Goal: Check status

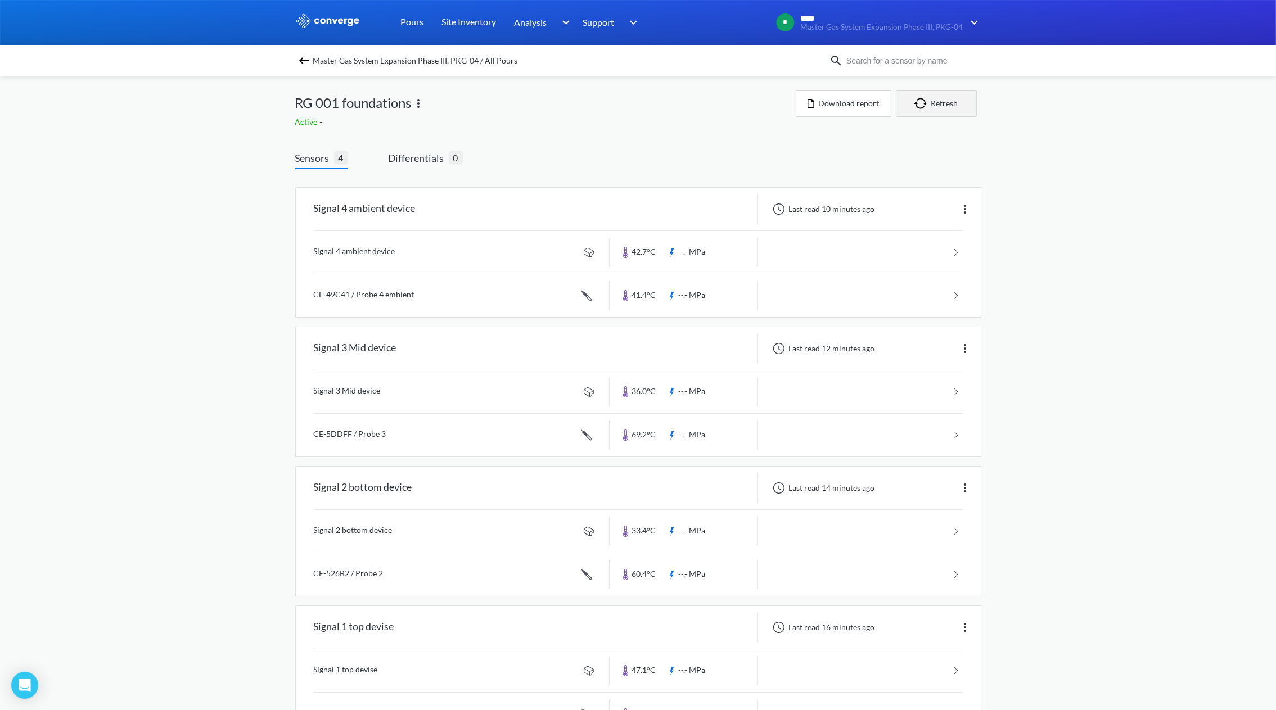
drag, startPoint x: 924, startPoint y: 98, endPoint x: 927, endPoint y: 105, distance: 7.3
click at [925, 98] on img "button" at bounding box center [922, 103] width 17 height 11
click at [940, 100] on button "Refresh" at bounding box center [936, 103] width 81 height 27
click at [919, 102] on img "button" at bounding box center [922, 103] width 17 height 11
click at [924, 111] on button "Refresh" at bounding box center [936, 103] width 81 height 27
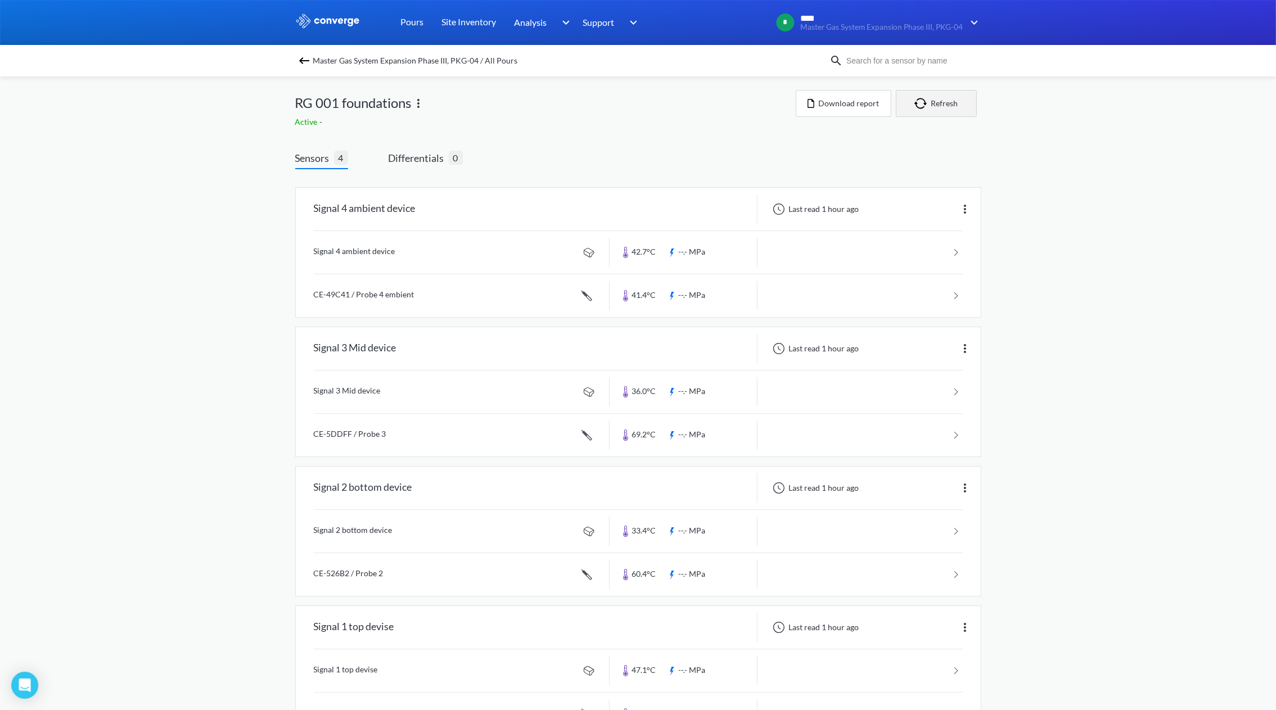
click at [926, 102] on img "button" at bounding box center [922, 103] width 17 height 11
click at [924, 112] on button "Refresh" at bounding box center [936, 103] width 81 height 27
click at [939, 94] on button "Refresh" at bounding box center [936, 103] width 81 height 27
click at [1053, 405] on div "MENU Master Gas System Expansion Phase III, PKG-04 Pours Site Inventory Analysi…" at bounding box center [638, 379] width 1276 height 758
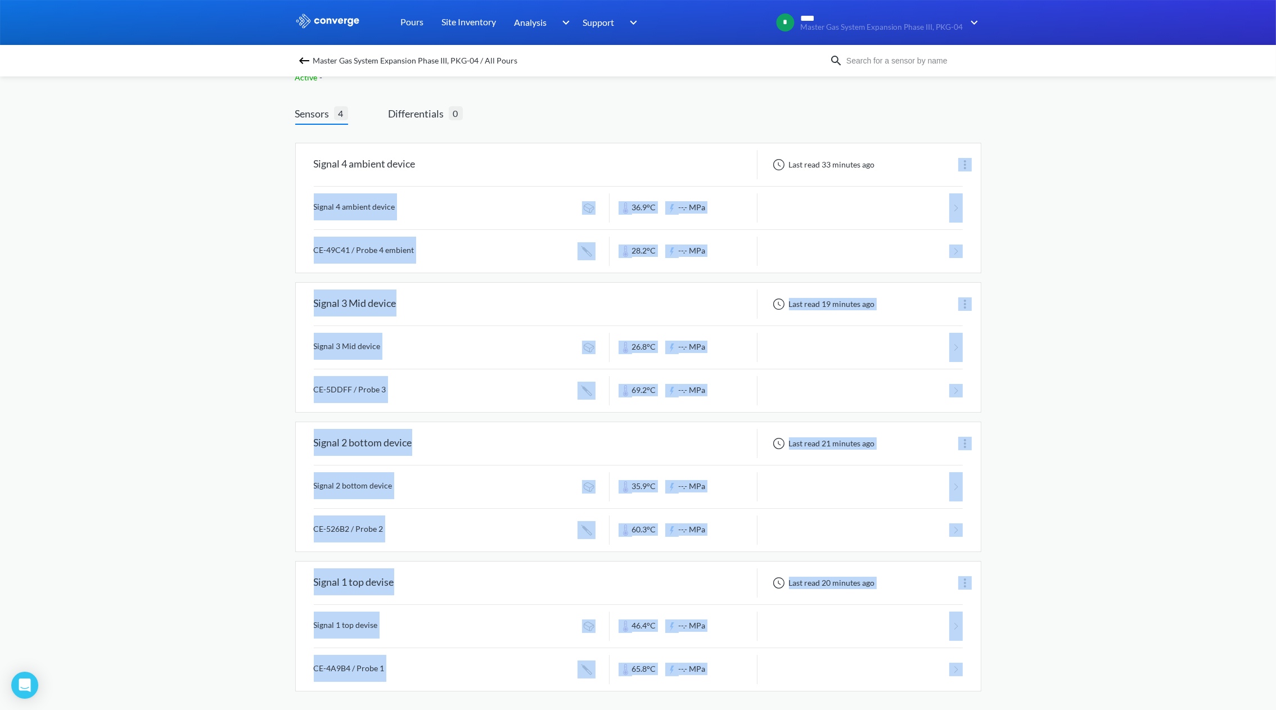
scroll to position [49, 0]
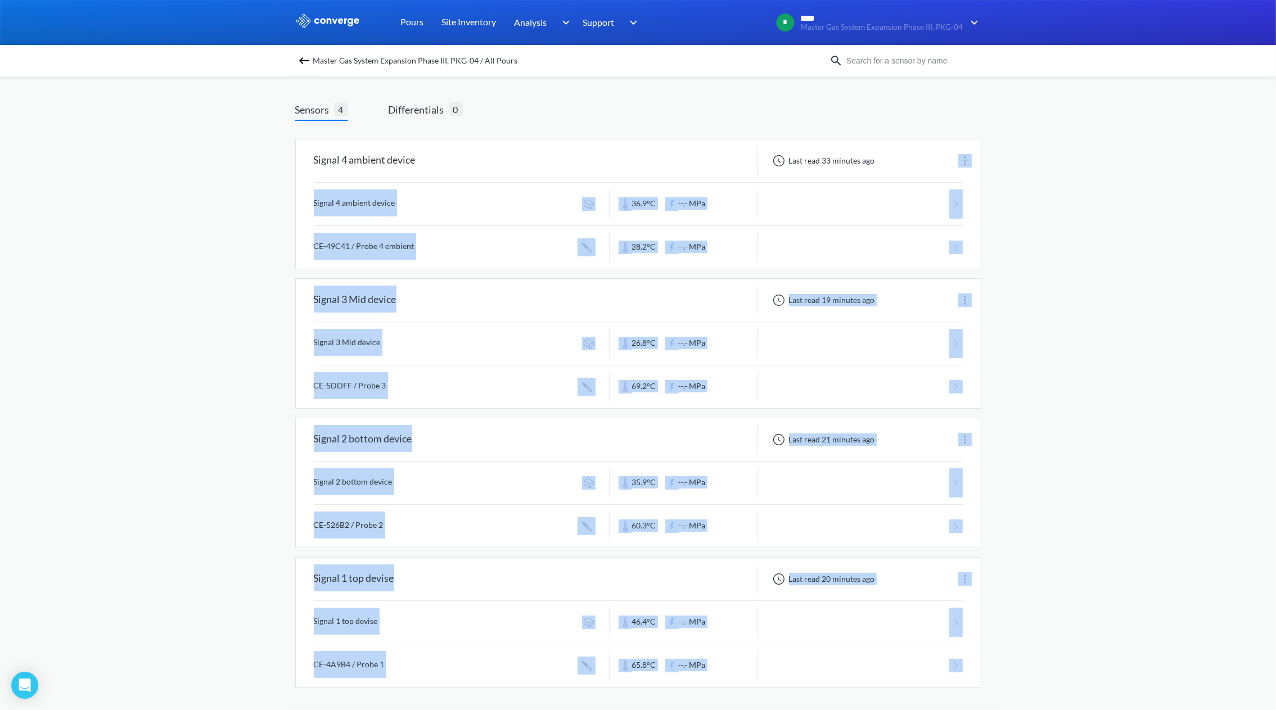
drag, startPoint x: 987, startPoint y: 166, endPoint x: 1010, endPoint y: 661, distance: 495.8
click at [1010, 661] on div "MENU Master Gas System Expansion Phase III, PKG-04 Pours Site Inventory Analysi…" at bounding box center [638, 331] width 1276 height 758
drag, startPoint x: 1010, startPoint y: 661, endPoint x: 1038, endPoint y: 431, distance: 232.2
click at [1038, 431] on div "MENU Master Gas System Expansion Phase III, PKG-04 Pours Site Inventory Analysi…" at bounding box center [638, 331] width 1276 height 758
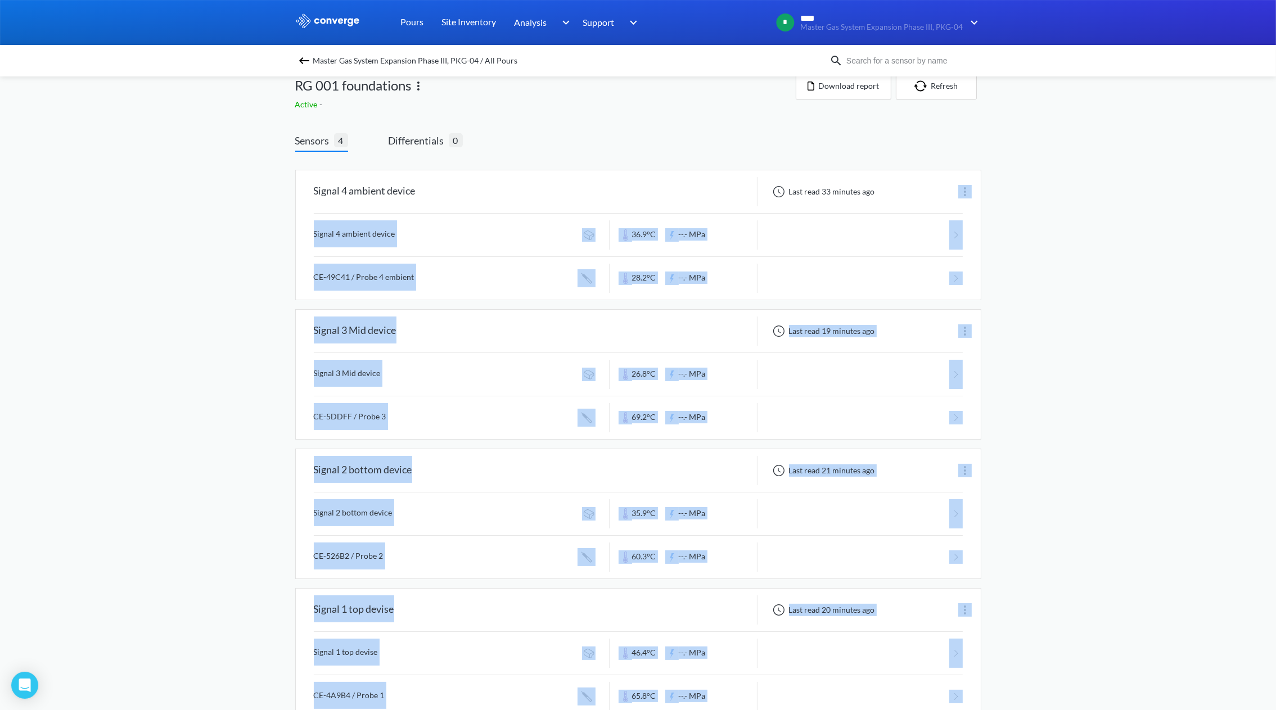
scroll to position [0, 0]
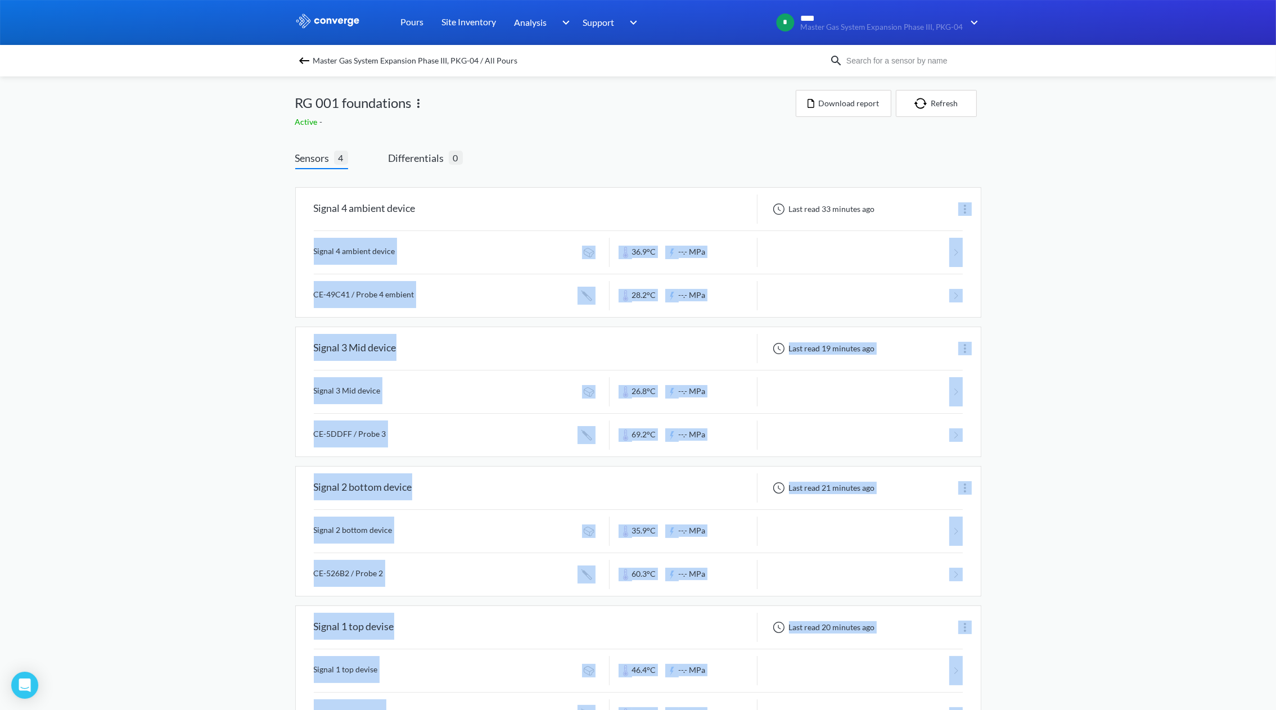
click at [1024, 183] on div "MENU Master Gas System Expansion Phase III, PKG-04 Pours Site Inventory Analysi…" at bounding box center [638, 379] width 1276 height 758
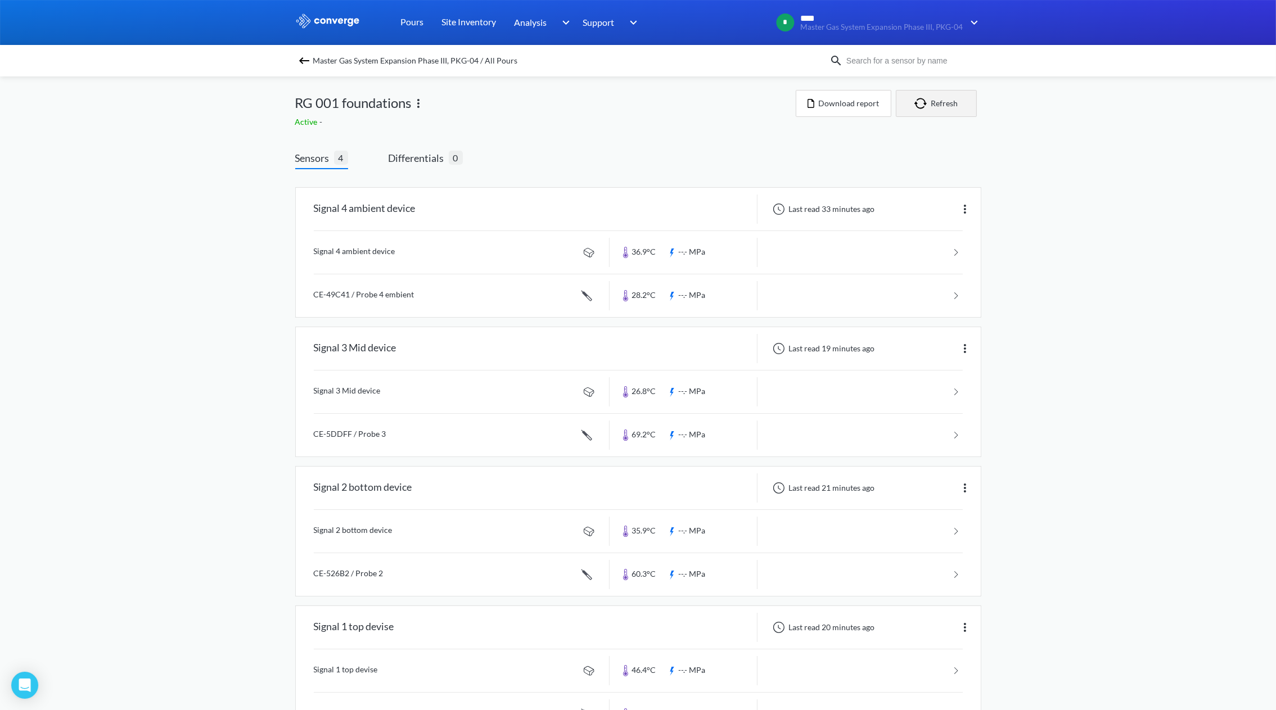
click at [943, 102] on button "Refresh" at bounding box center [936, 103] width 81 height 27
click at [947, 105] on button "Refresh" at bounding box center [936, 103] width 81 height 27
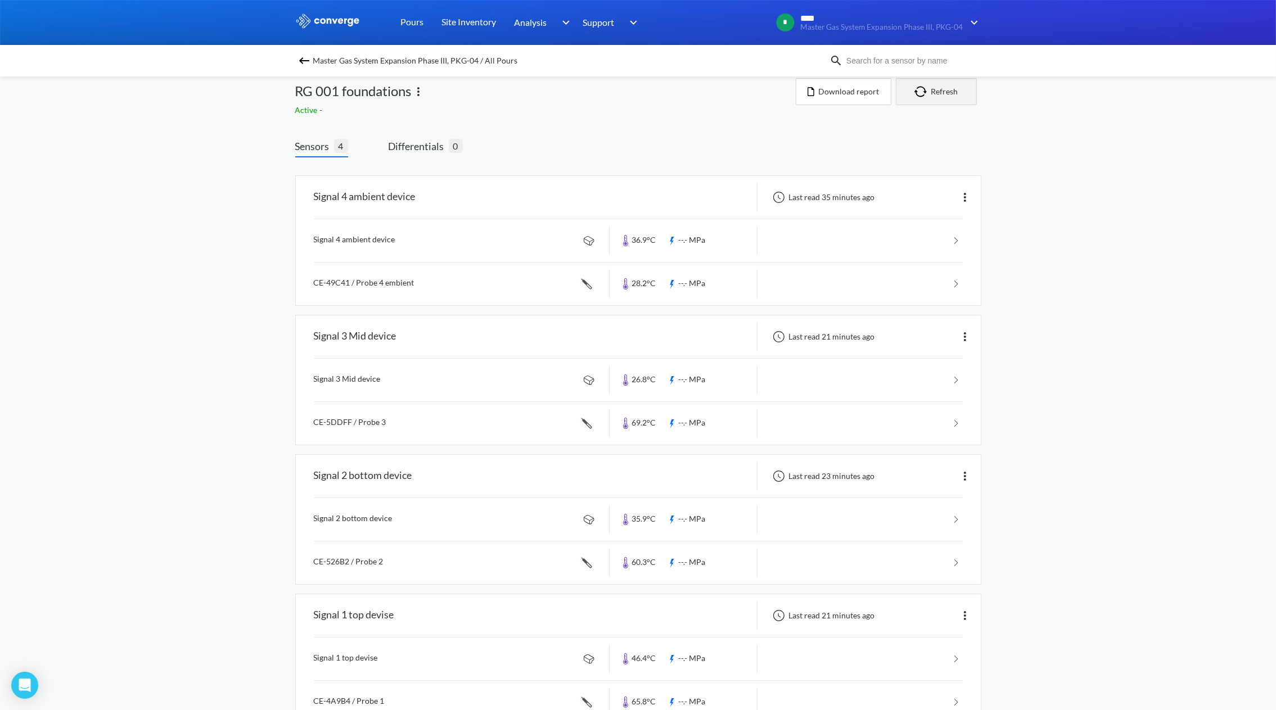
scroll to position [49, 0]
